Goal: Task Accomplishment & Management: Complete application form

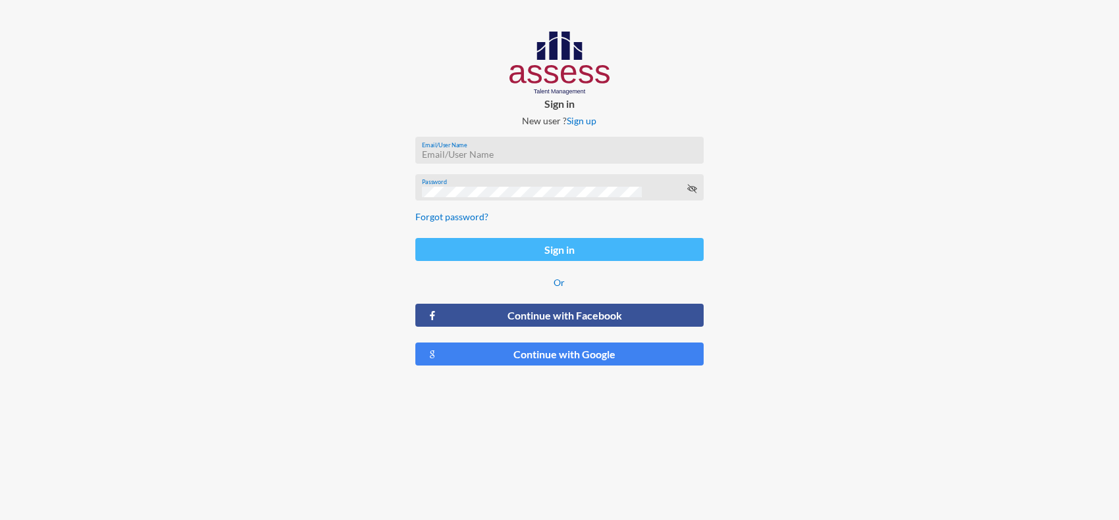
type input "[PERSON_NAME][EMAIL_ADDRESS][PERSON_NAME][DOMAIN_NAME]"
click at [495, 253] on button "Sign in" at bounding box center [559, 249] width 289 height 23
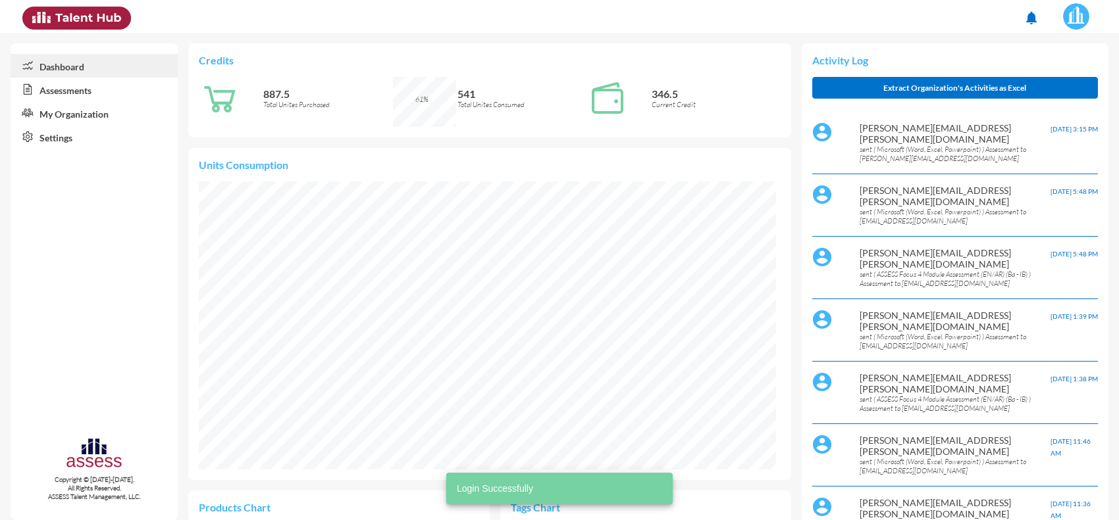
scroll to position [288, 577]
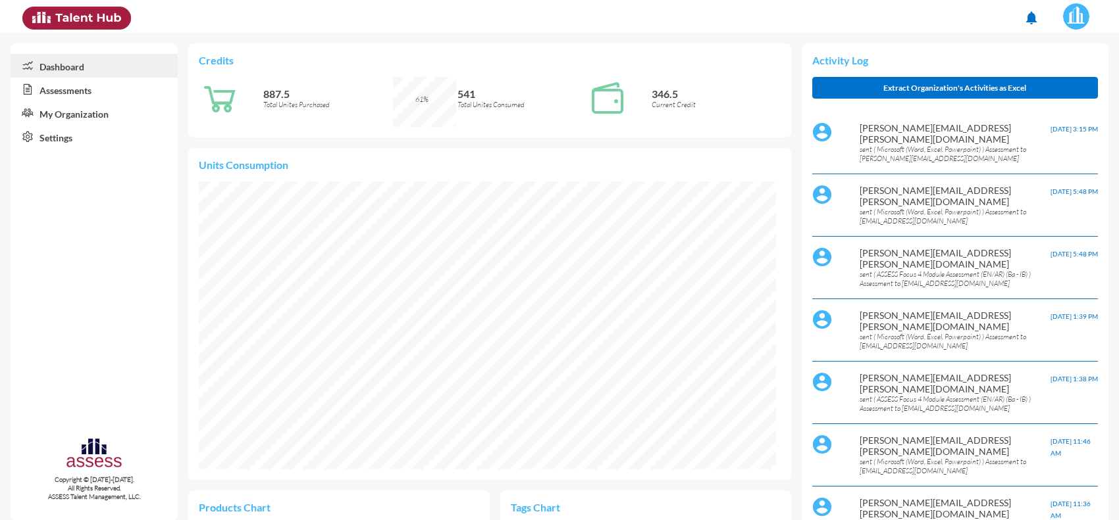
click at [70, 89] on link "Assessments" at bounding box center [94, 90] width 167 height 24
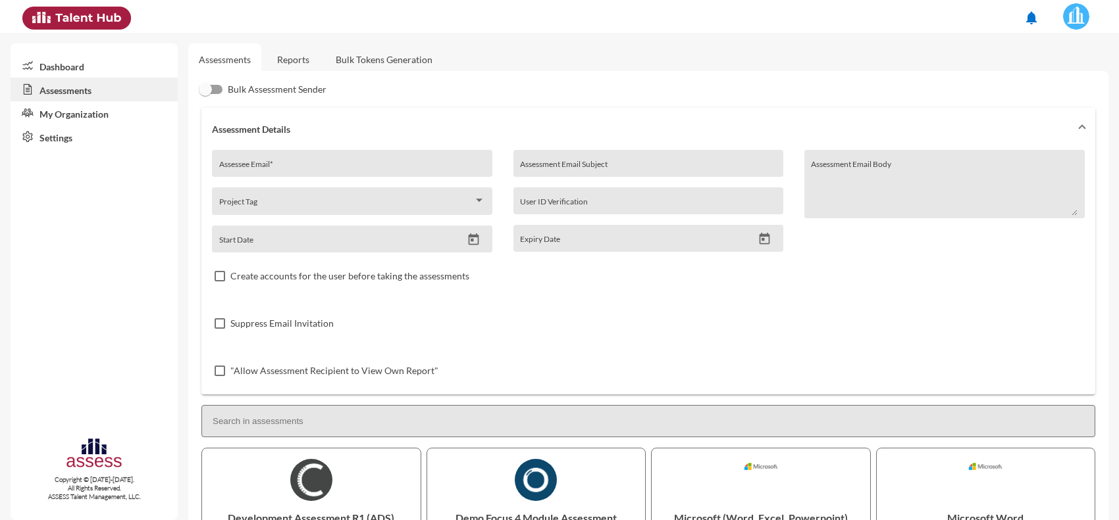
click at [291, 70] on link "Reports" at bounding box center [292, 59] width 53 height 32
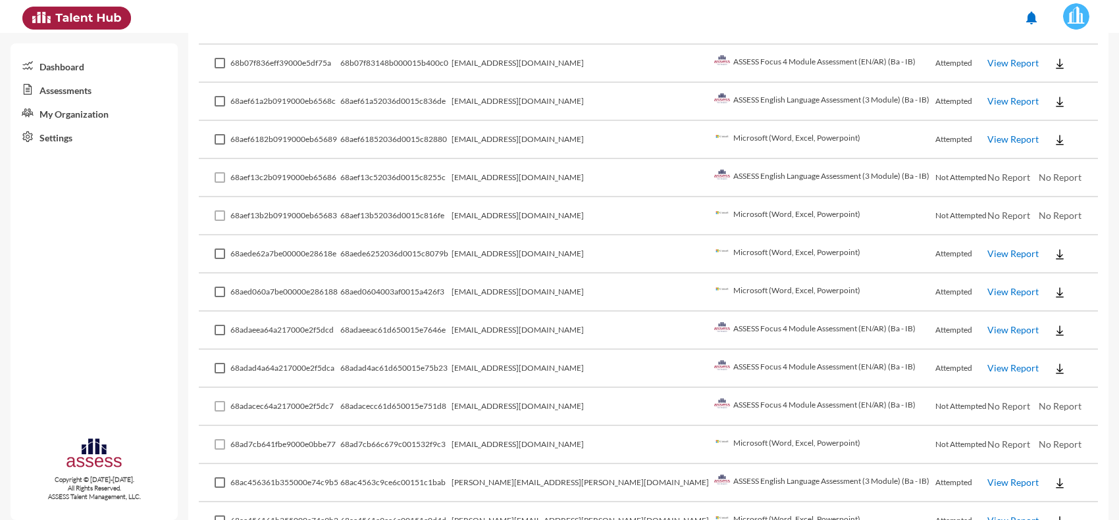
scroll to position [520, 0]
click at [556, 320] on td "[EMAIL_ADDRESS][DOMAIN_NAME]" at bounding box center [580, 332] width 259 height 38
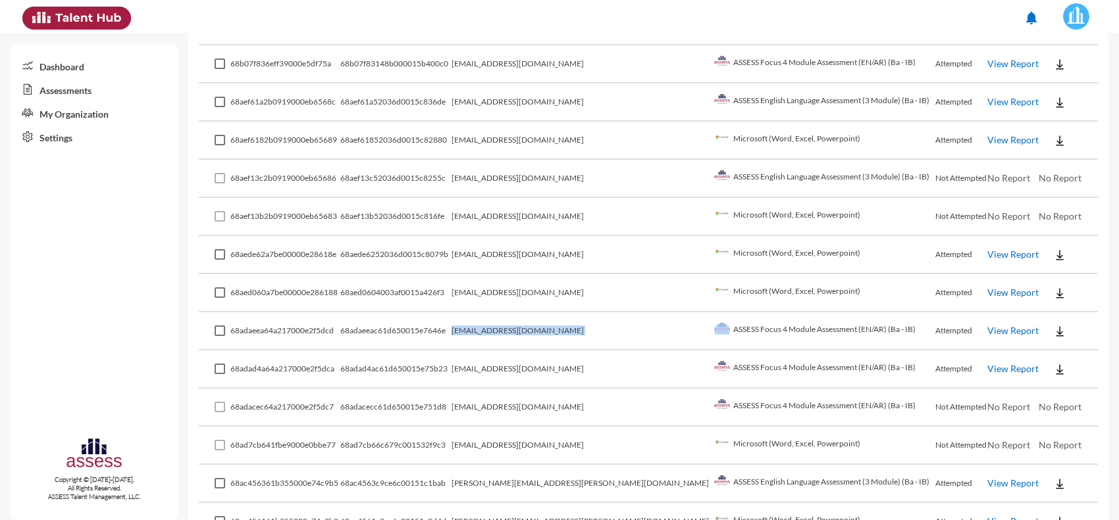
click at [556, 320] on td "[EMAIL_ADDRESS][DOMAIN_NAME]" at bounding box center [580, 332] width 259 height 38
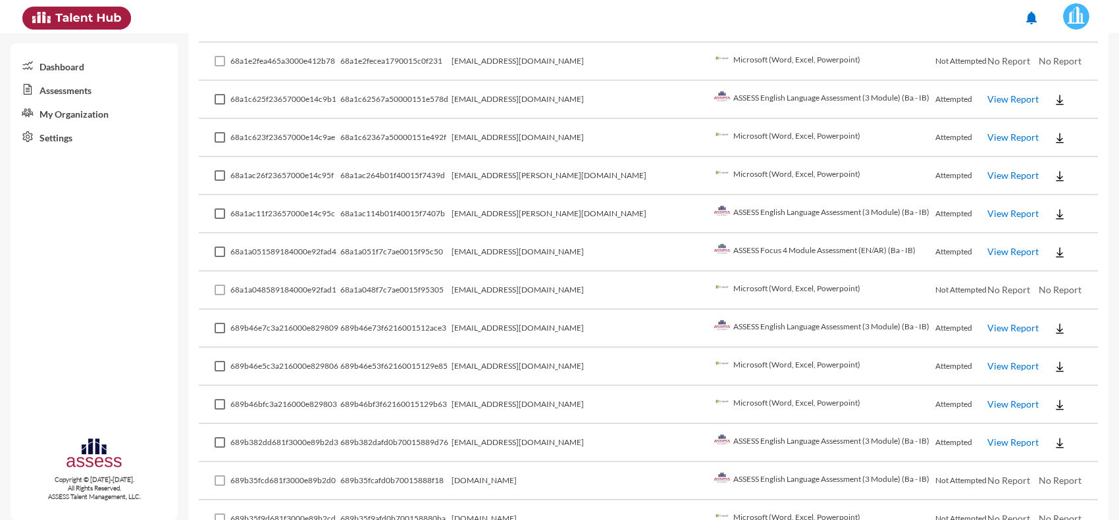
scroll to position [2130, 0]
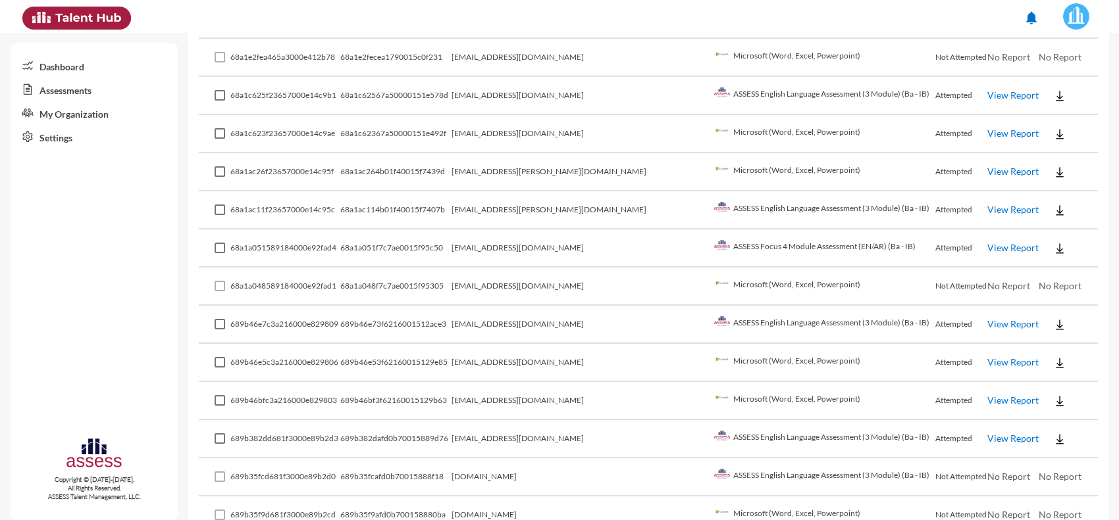
click at [658, 384] on td "[EMAIL_ADDRESS][DOMAIN_NAME]" at bounding box center [580, 401] width 259 height 38
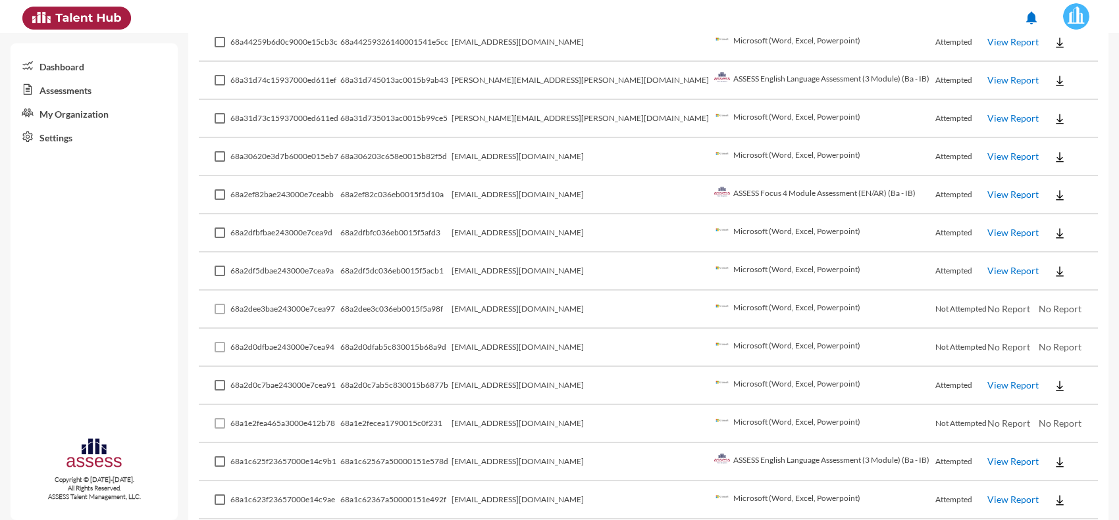
scroll to position [1764, 0]
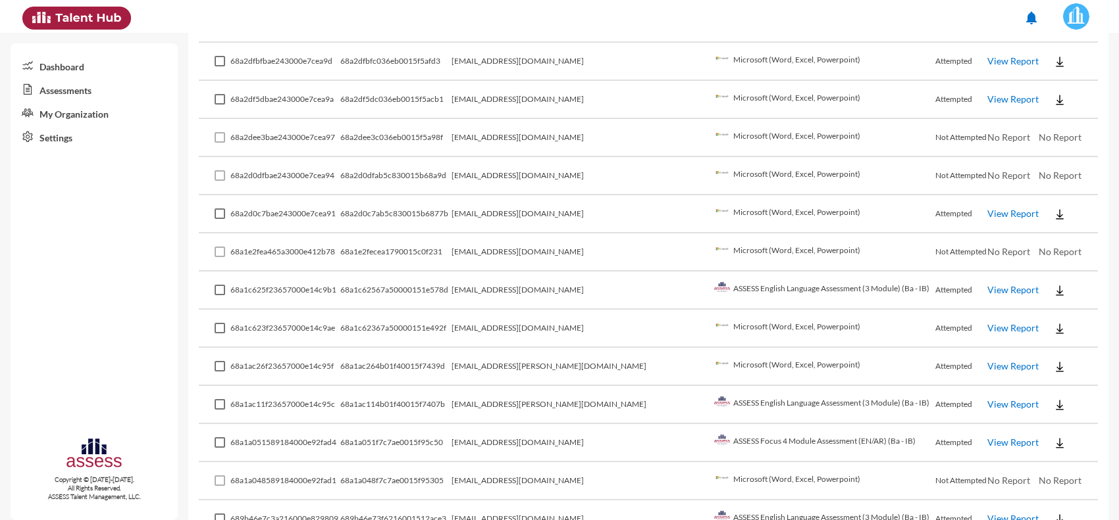
click at [601, 424] on td "[EMAIL_ADDRESS][DOMAIN_NAME]" at bounding box center [580, 443] width 259 height 38
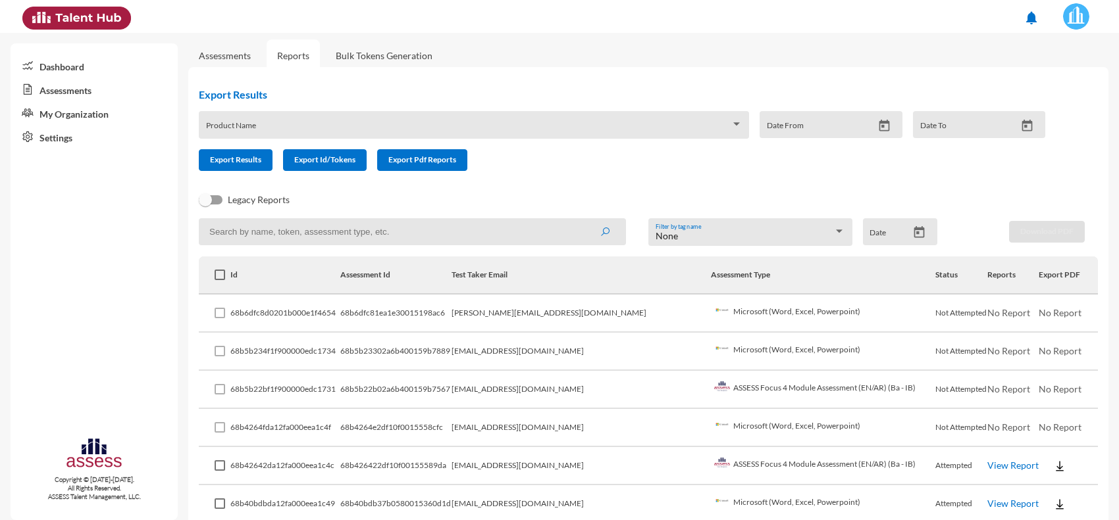
scroll to position [0, 0]
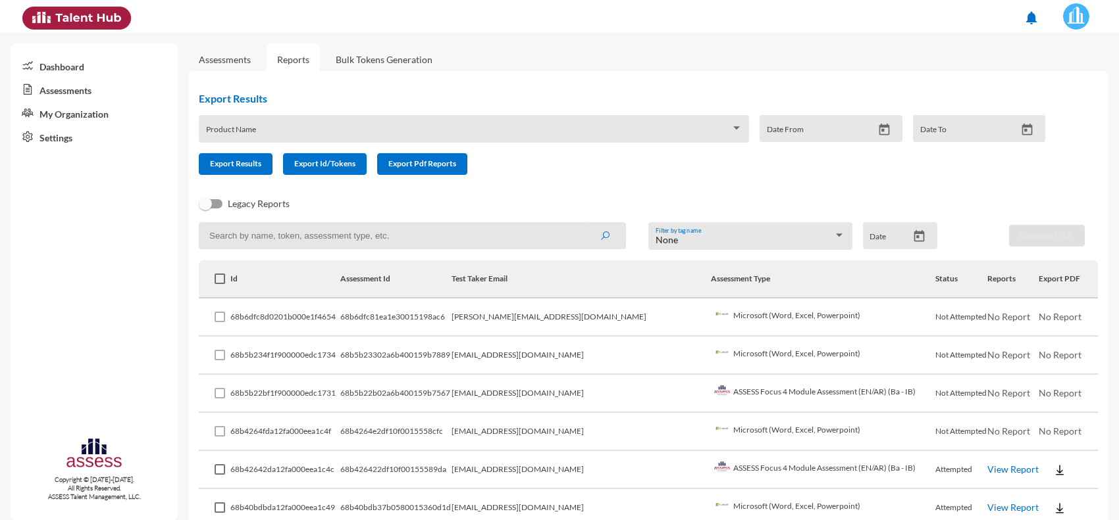
click at [605, 398] on td "[EMAIL_ADDRESS][DOMAIN_NAME]" at bounding box center [580, 394] width 259 height 38
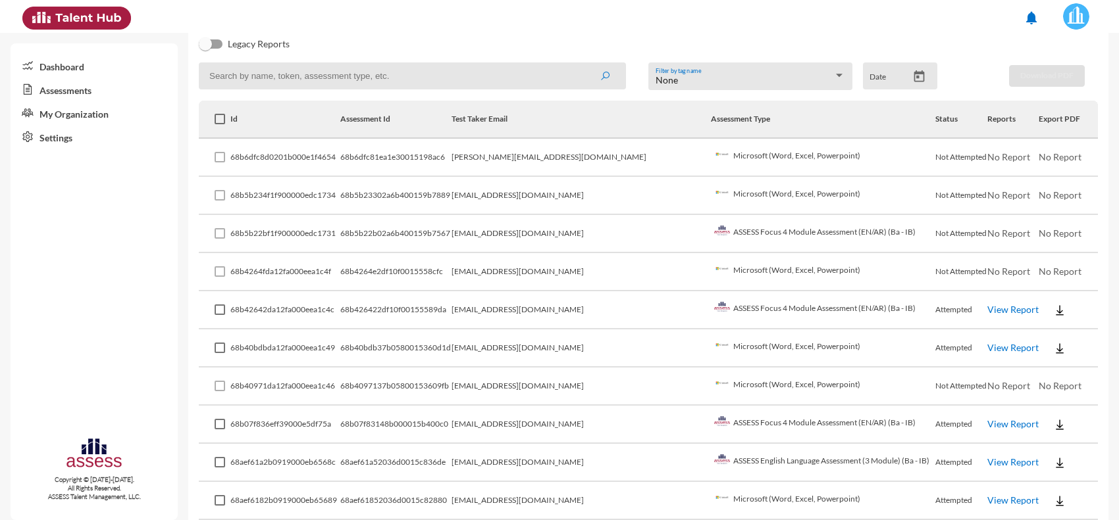
scroll to position [161, 0]
click at [576, 232] on td "[EMAIL_ADDRESS][DOMAIN_NAME]" at bounding box center [580, 233] width 259 height 38
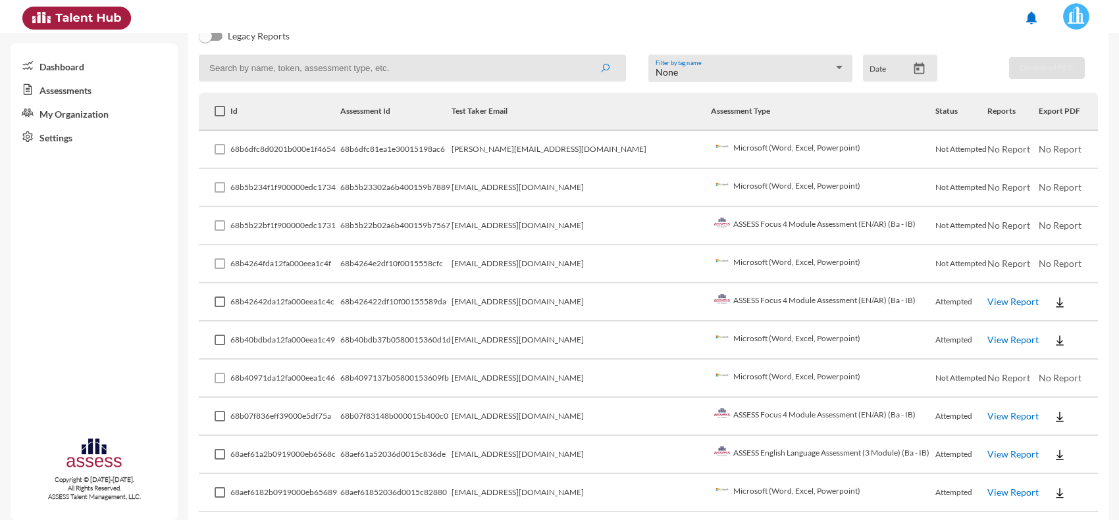
scroll to position [0, 0]
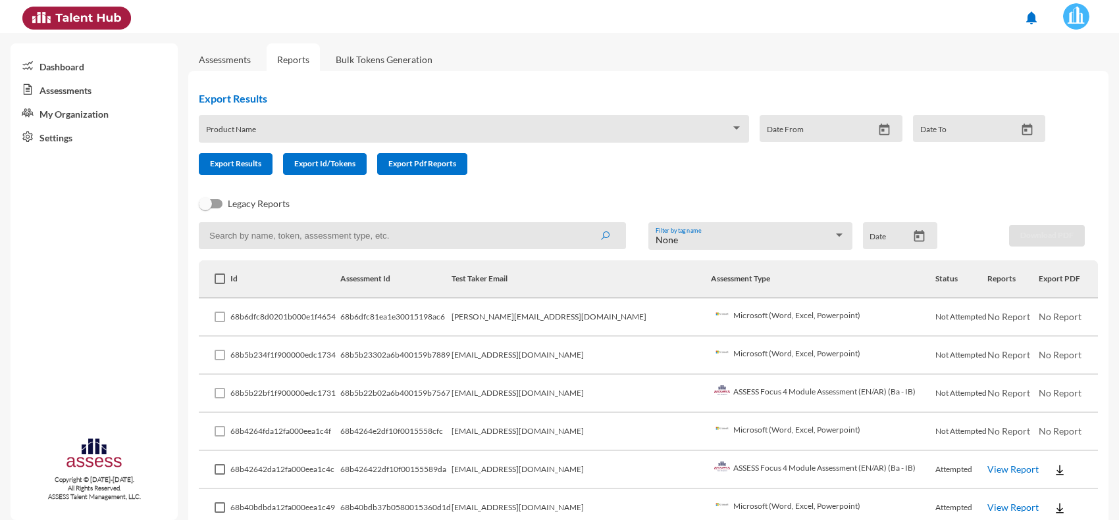
click at [238, 58] on link "Assessments" at bounding box center [225, 59] width 52 height 11
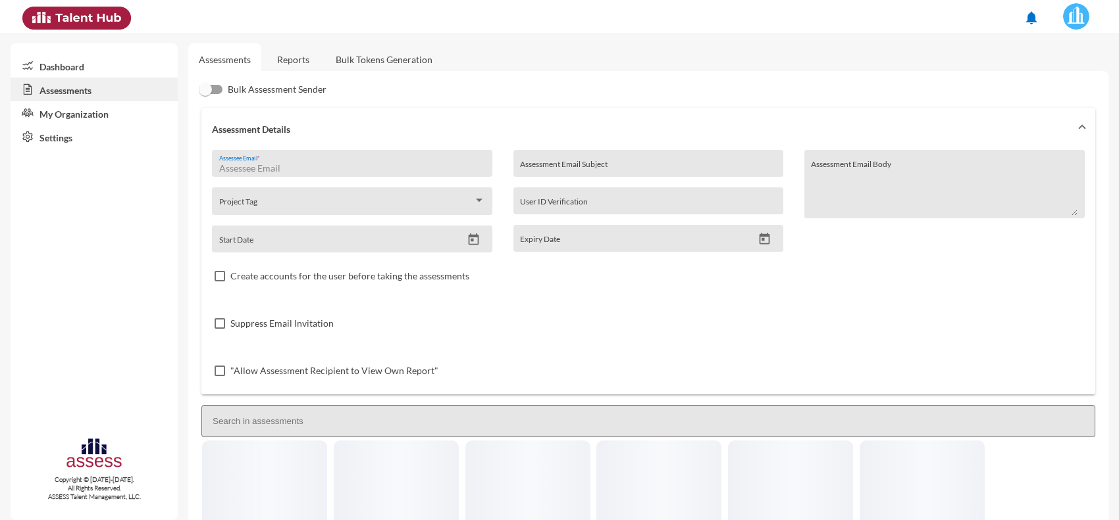
click at [332, 165] on input "Assessee Email *" at bounding box center [352, 168] width 266 height 11
paste input "[PERSON_NAME][EMAIL_ADDRESS][DOMAIN_NAME]"
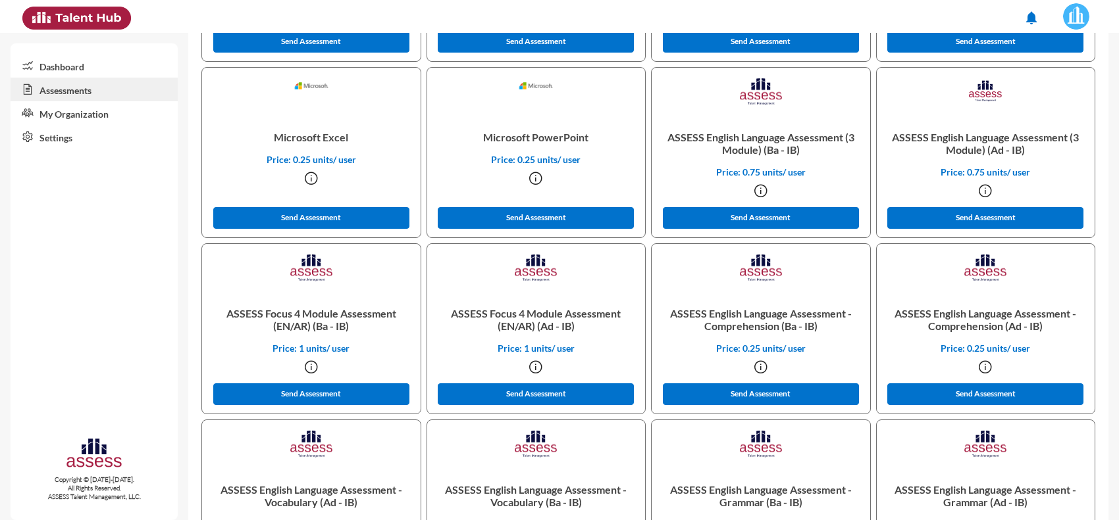
scroll to position [559, 0]
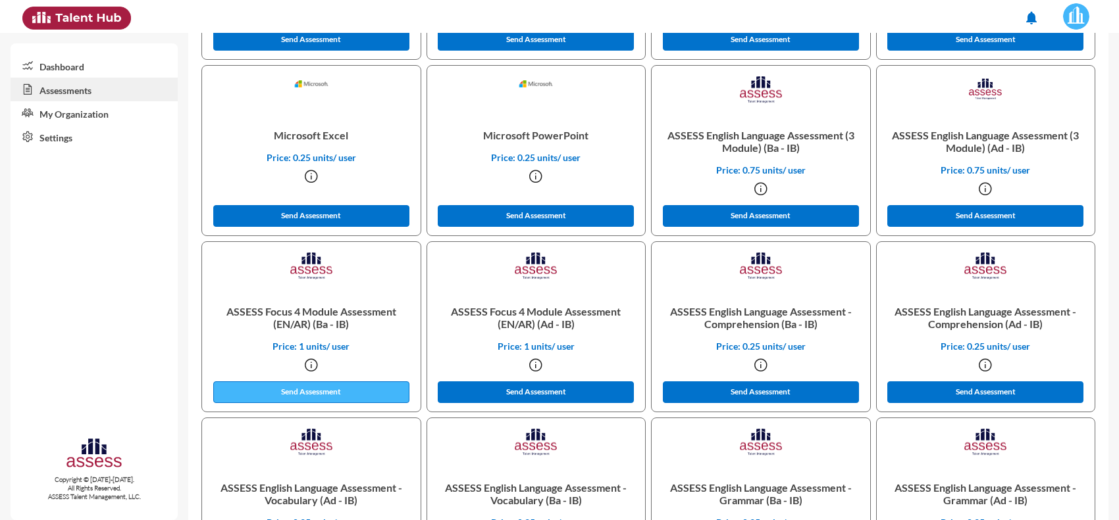
type input "[PERSON_NAME][EMAIL_ADDRESS][DOMAIN_NAME]"
click at [336, 384] on button "Send Assessment" at bounding box center [311, 393] width 196 height 22
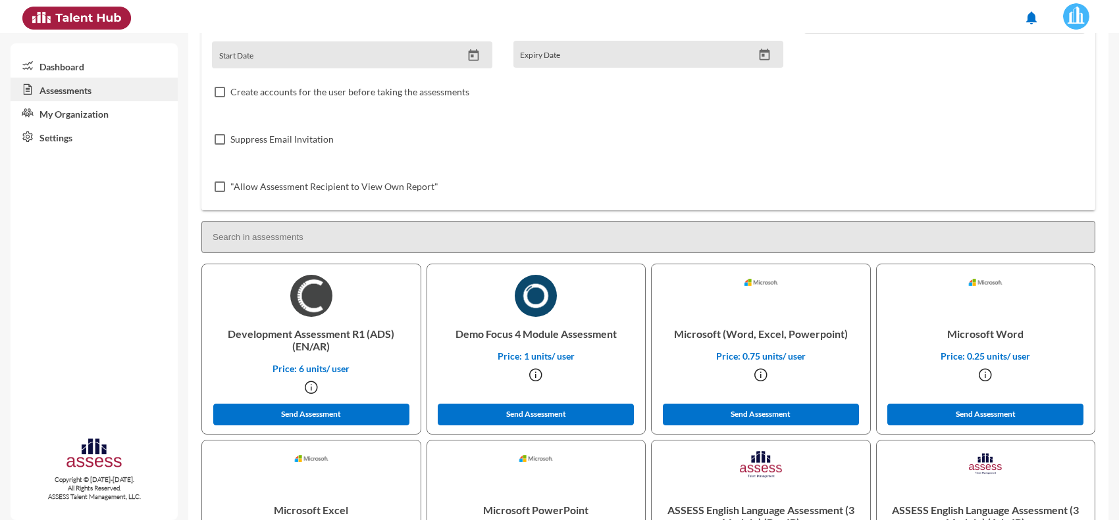
scroll to position [0, 0]
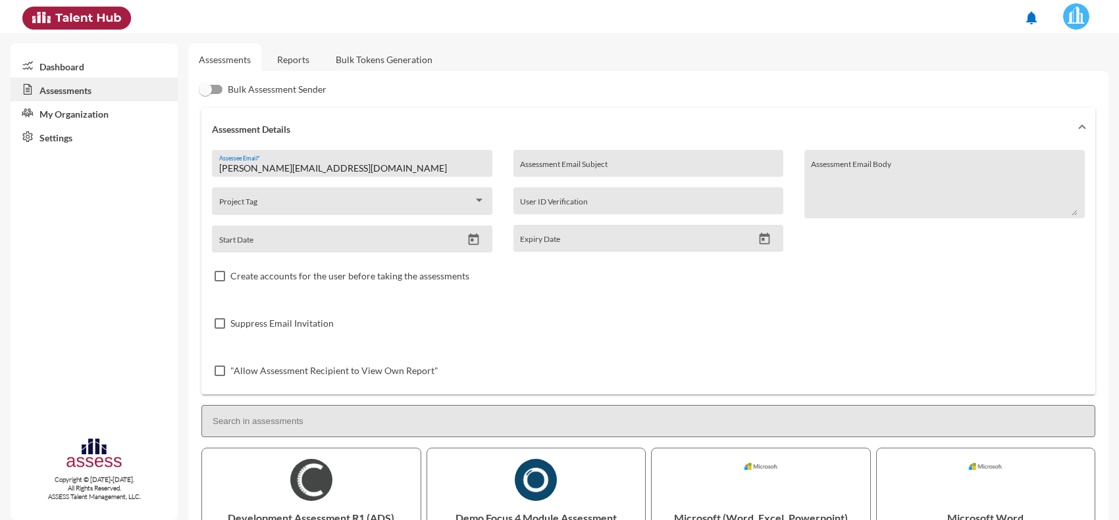
click at [309, 64] on link "Reports" at bounding box center [292, 59] width 53 height 32
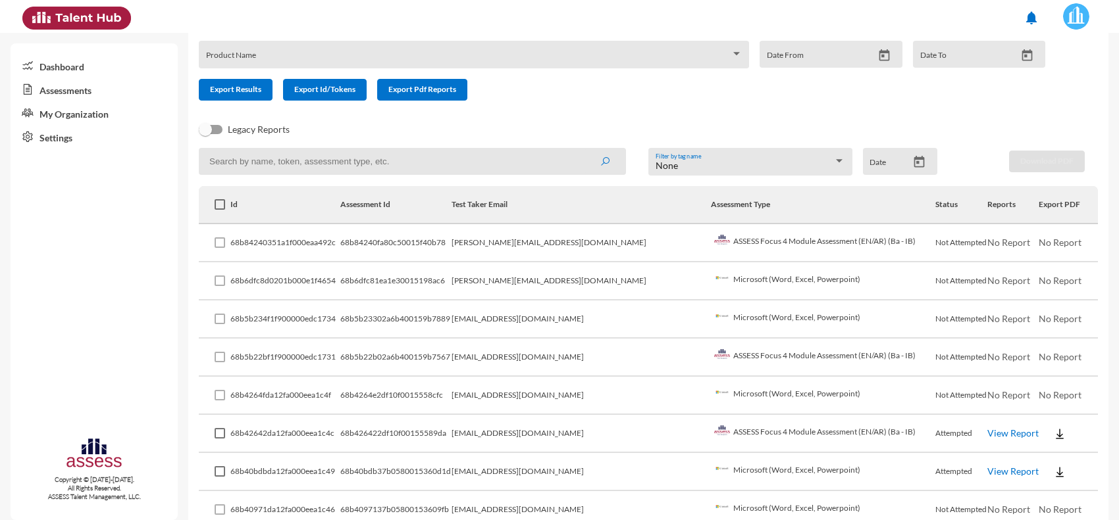
scroll to position [78, 0]
